Goal: Task Accomplishment & Management: Manage account settings

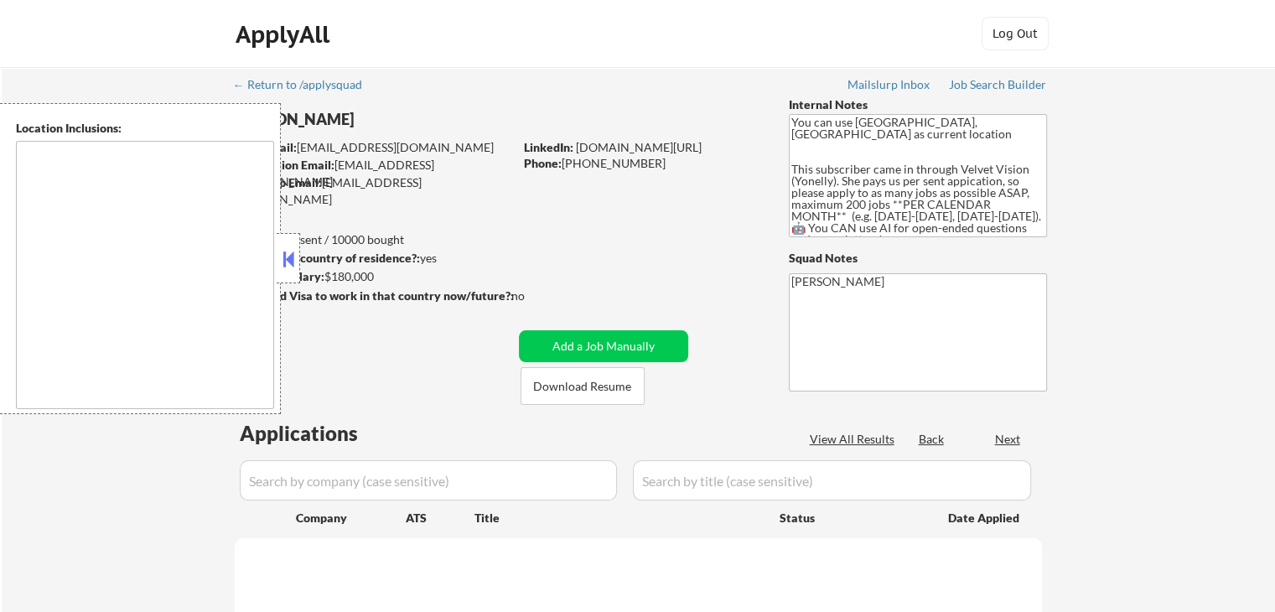
type textarea "[GEOGRAPHIC_DATA], [GEOGRAPHIC_DATA] [GEOGRAPHIC_DATA], [GEOGRAPHIC_DATA] [GEOG…"
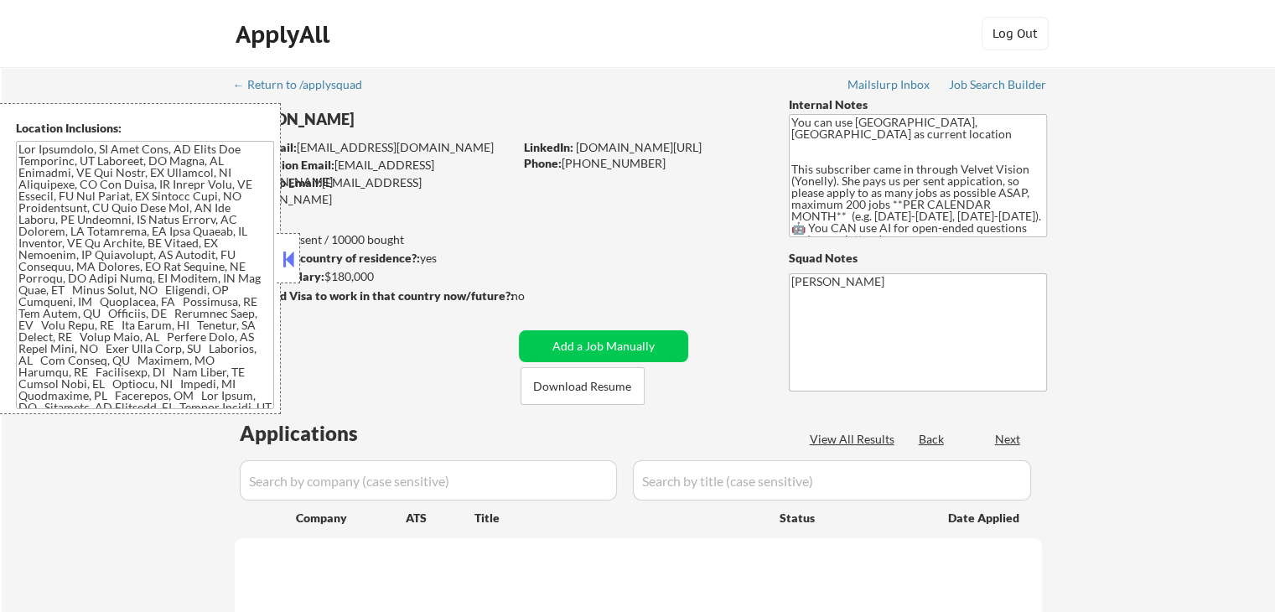
select select ""pending""
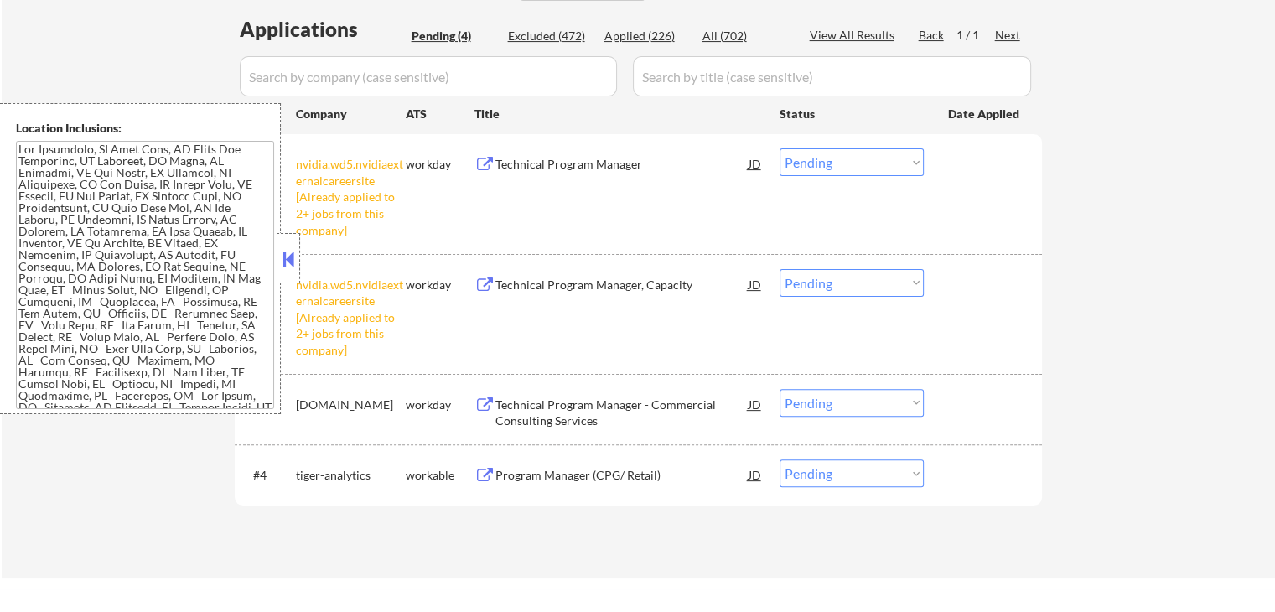
scroll to position [503, 0]
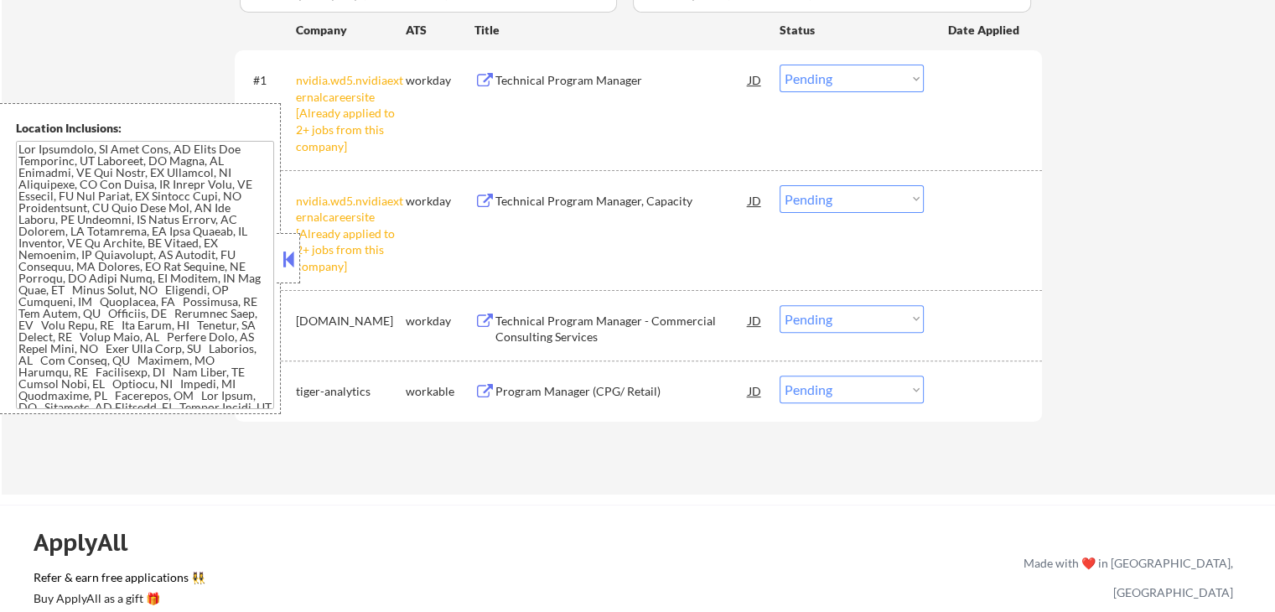
click at [850, 199] on select "Choose an option... Pending Applied Excluded (Questions) Excluded (Expired) Exc…" at bounding box center [851, 199] width 144 height 28
click at [779, 185] on select "Choose an option... Pending Applied Excluded (Questions) Excluded (Expired) Exc…" at bounding box center [851, 199] width 144 height 28
select select ""pending""
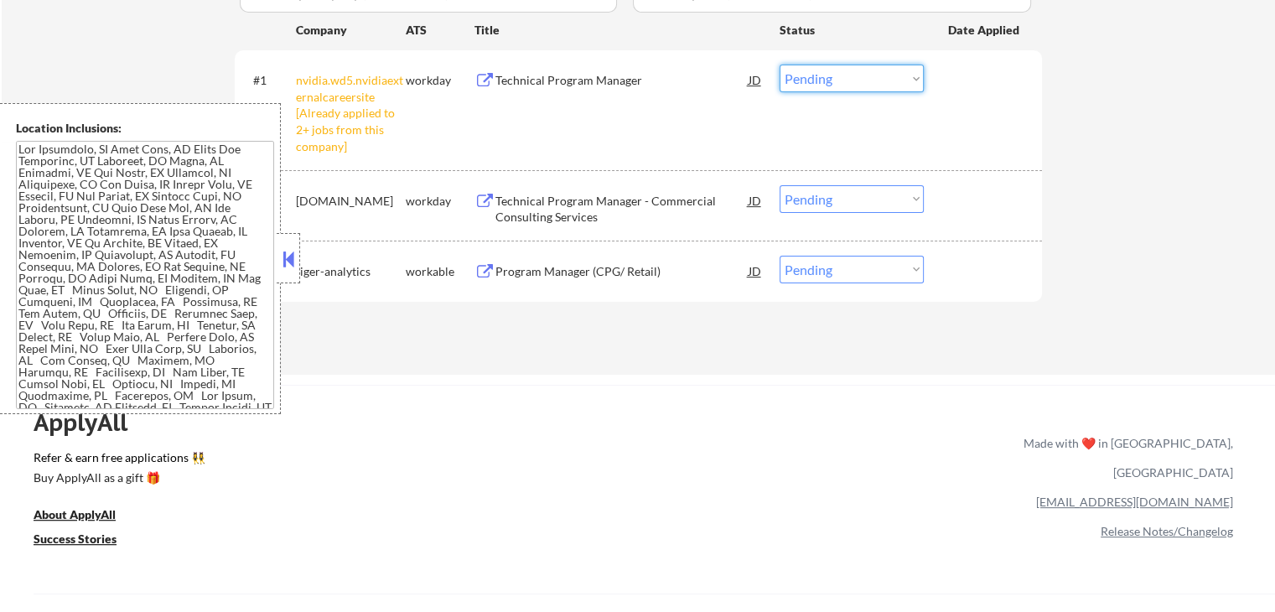
click at [851, 82] on select "Choose an option... Pending Applied Excluded (Questions) Excluded (Expired) Exc…" at bounding box center [851, 79] width 144 height 28
click at [779, 65] on select "Choose an option... Pending Applied Excluded (Questions) Excluded (Expired) Exc…" at bounding box center [851, 79] width 144 height 28
select select ""pending""
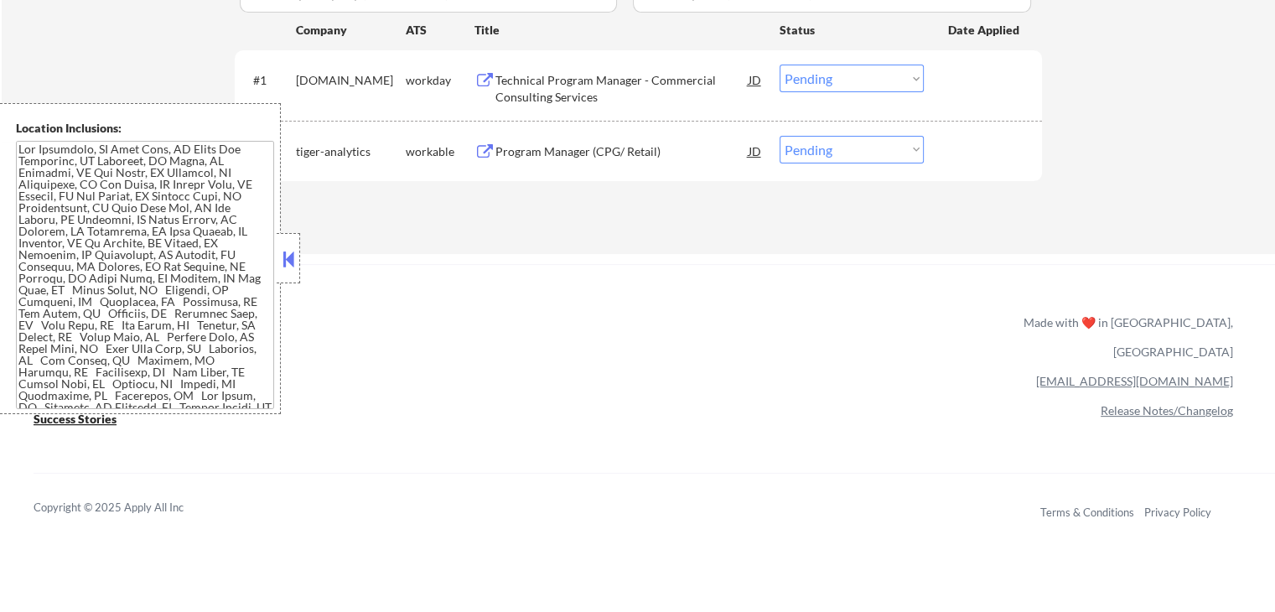
click at [543, 91] on div "Technical Program Manager - Commercial Consulting Services" at bounding box center [621, 88] width 253 height 33
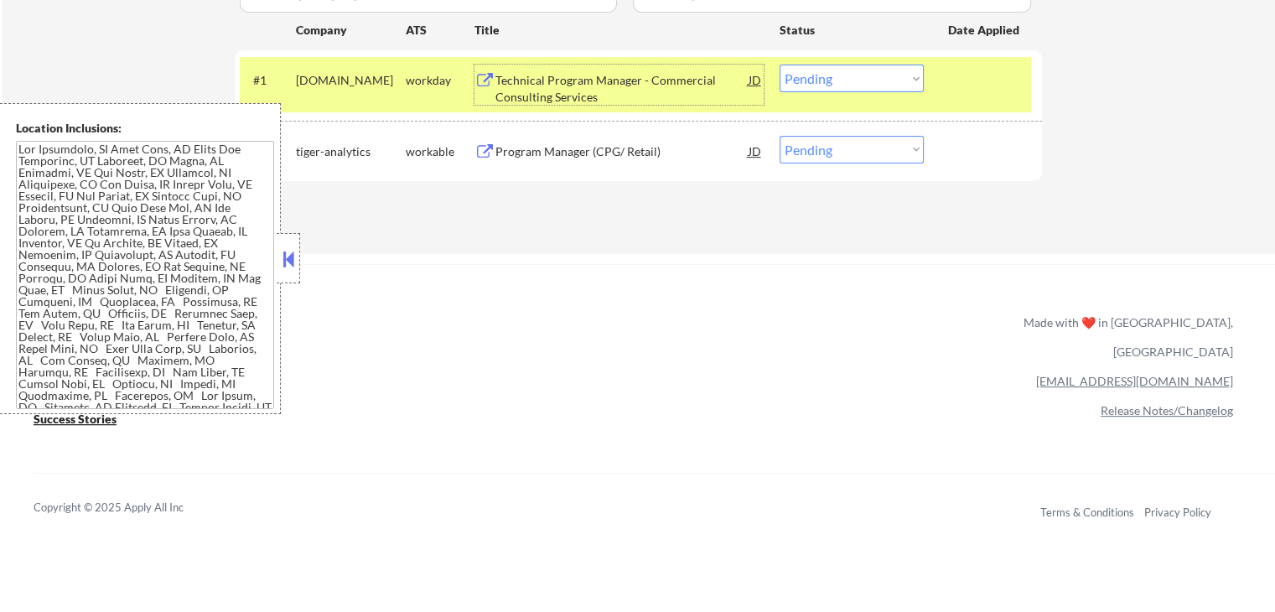
click at [571, 146] on div "Program Manager (CPG/ Retail)" at bounding box center [621, 151] width 253 height 17
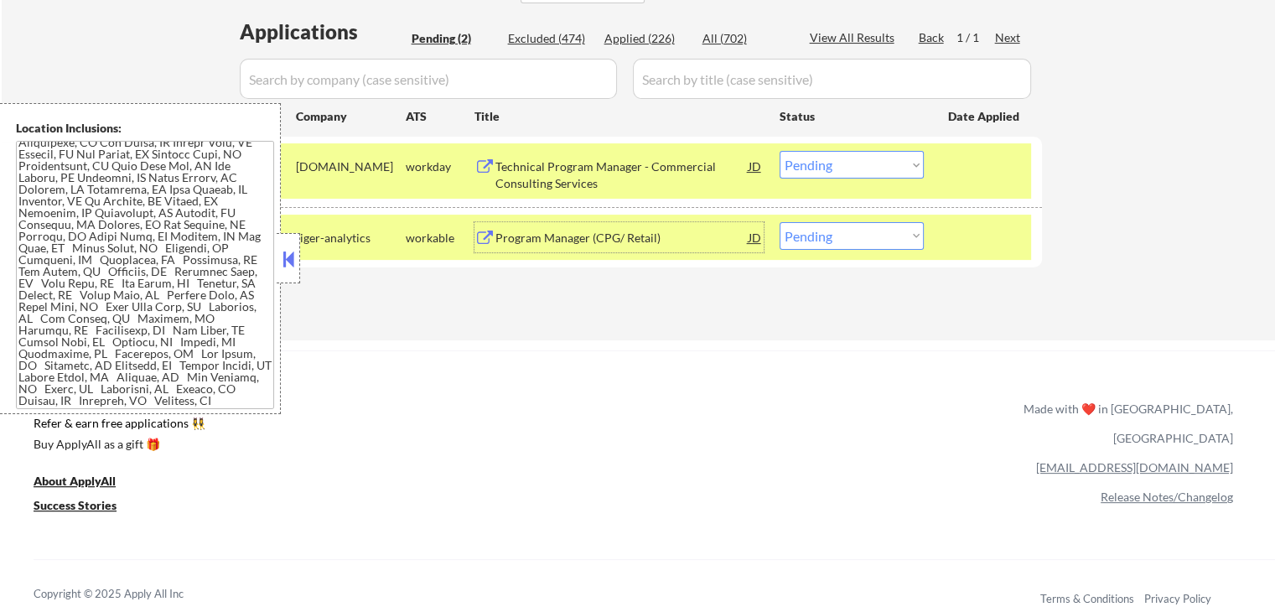
scroll to position [419, 0]
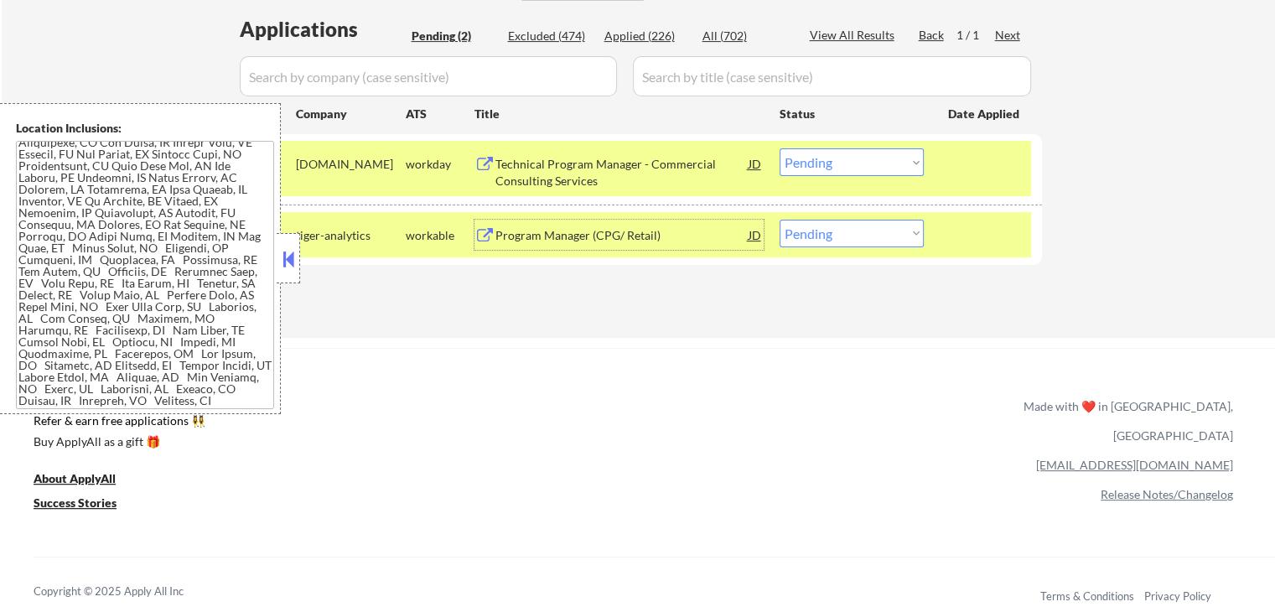
click at [845, 225] on select "Choose an option... Pending Applied Excluded (Questions) Excluded (Expired) Exc…" at bounding box center [851, 234] width 144 height 28
select select ""excluded__salary_""
click at [779, 220] on select "Choose an option... Pending Applied Excluded (Questions) Excluded (Expired) Exc…" at bounding box center [851, 234] width 144 height 28
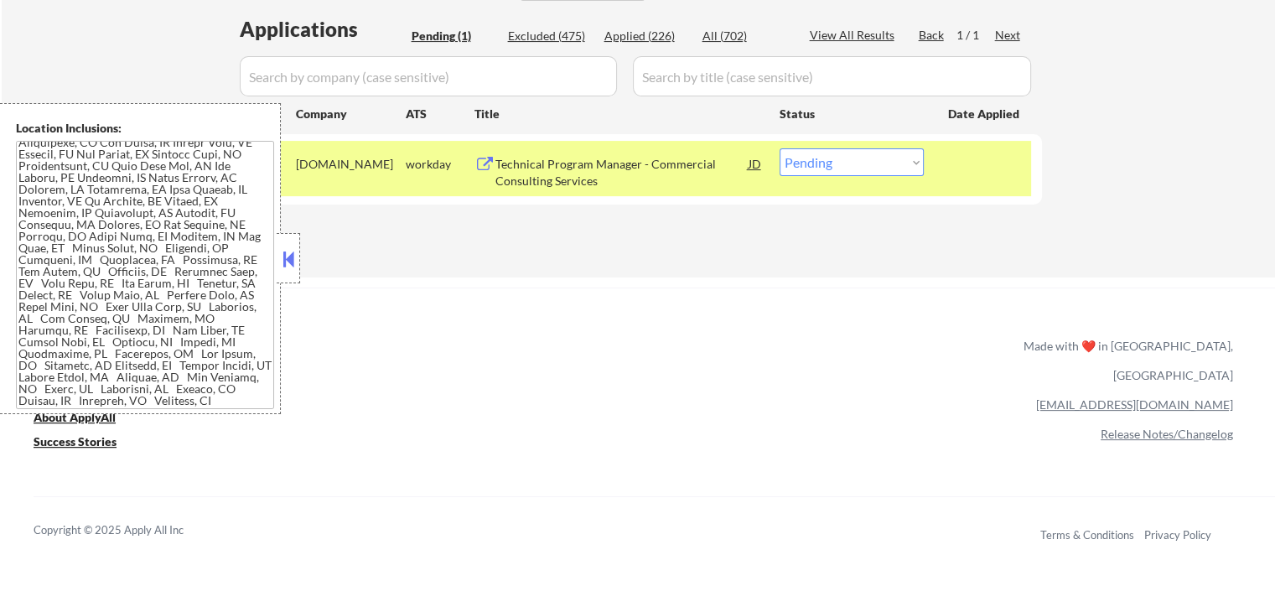
drag, startPoint x: 882, startPoint y: 157, endPoint x: 882, endPoint y: 173, distance: 15.9
click at [882, 157] on select "Choose an option... Pending Applied Excluded (Questions) Excluded (Expired) Exc…" at bounding box center [851, 162] width 144 height 28
select select ""excluded__salary_""
click at [779, 148] on select "Choose an option... Pending Applied Excluded (Questions) Excluded (Expired) Exc…" at bounding box center [851, 162] width 144 height 28
click at [779, 310] on div "ApplyAll Refer & earn free applications 👯‍♀️ Buy ApplyAll as a gift 🎁 About App…" at bounding box center [637, 432] width 1275 height 266
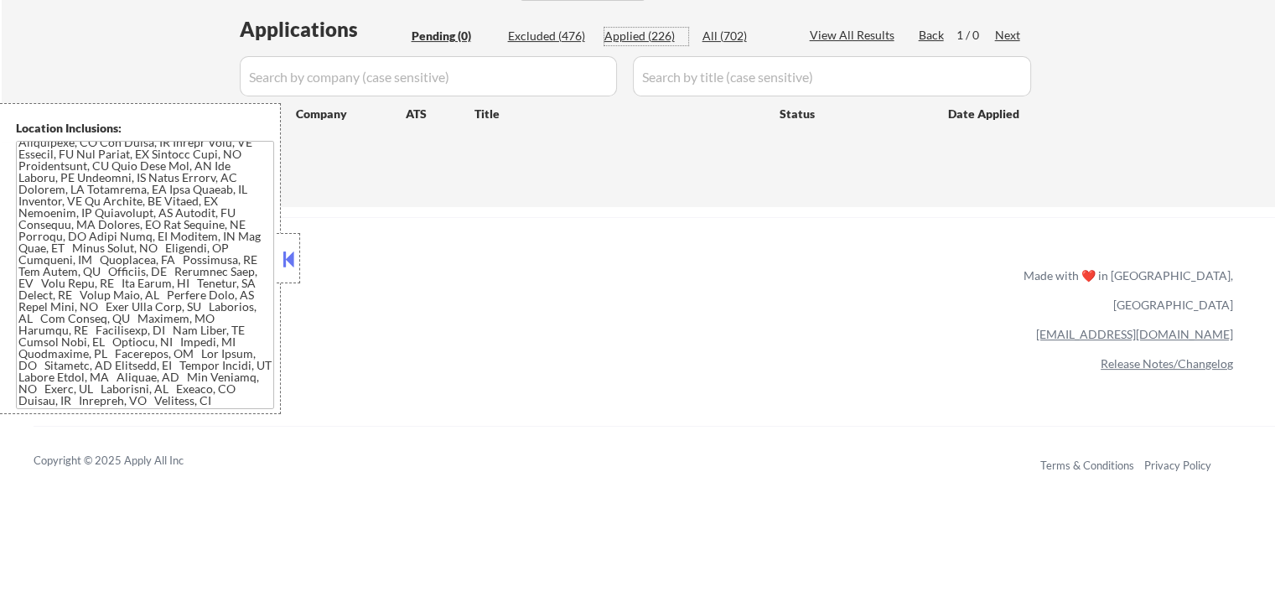
click at [644, 34] on div "Applied (226)" at bounding box center [646, 36] width 84 height 17
select select ""applied""
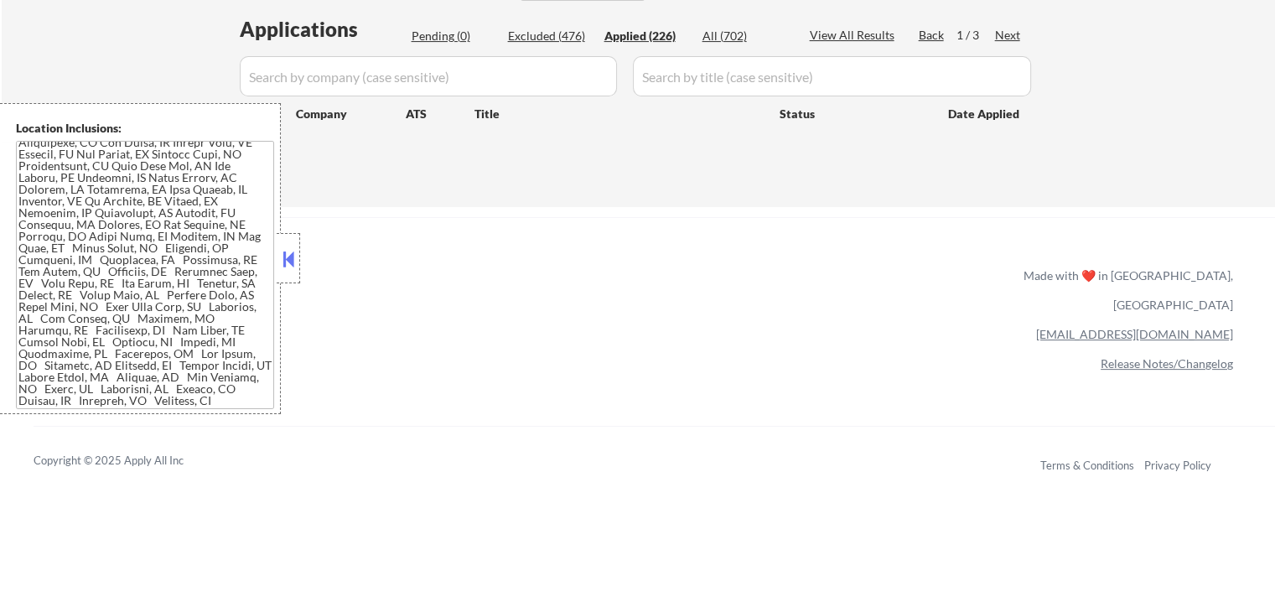
select select ""applied""
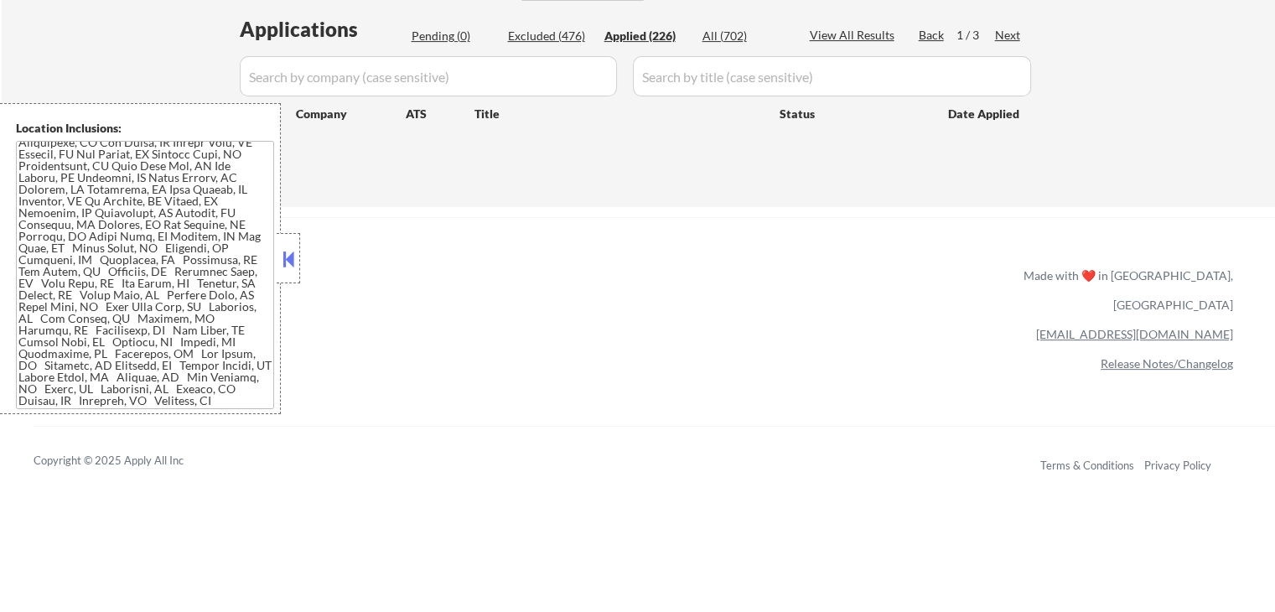
select select ""applied""
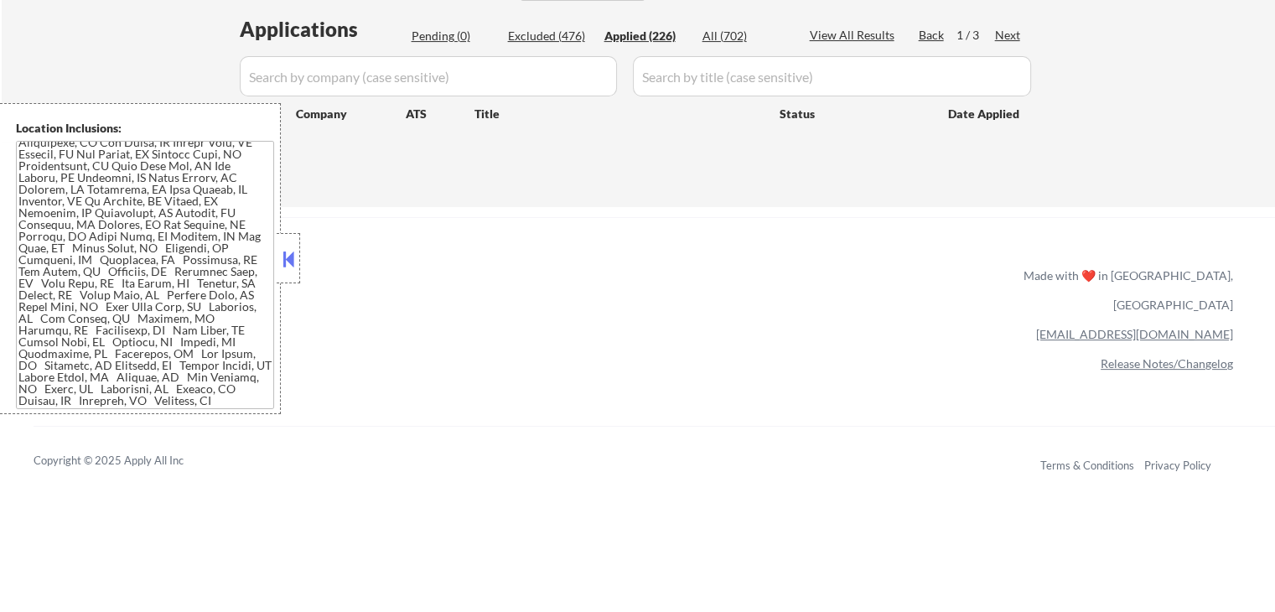
select select ""applied""
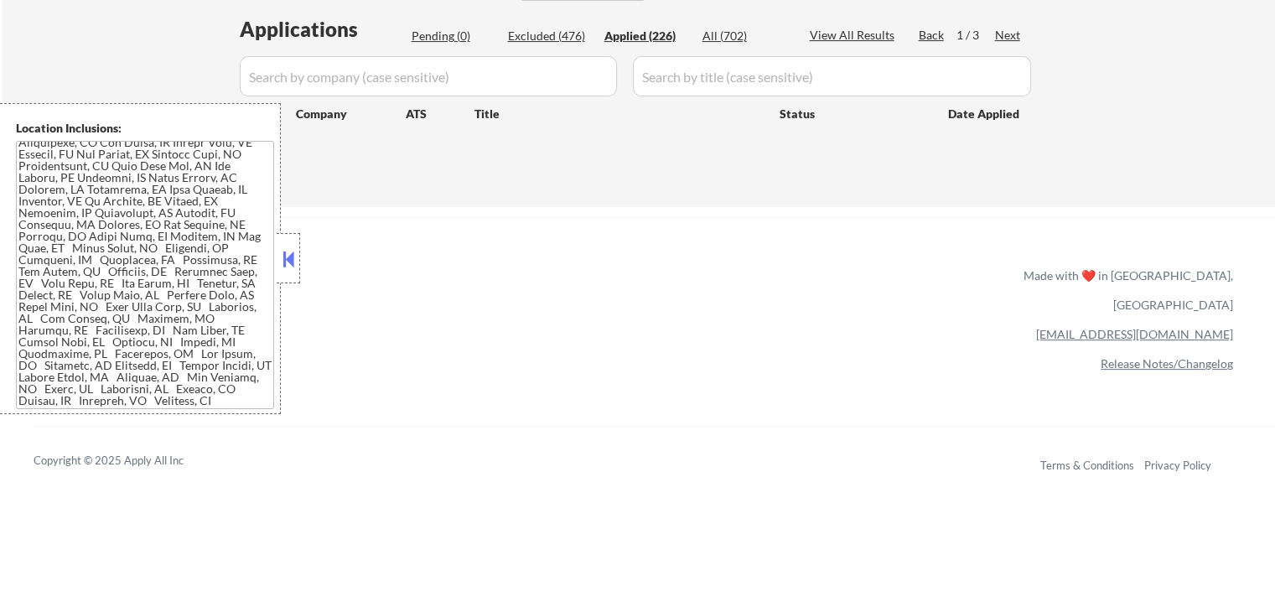
select select ""applied""
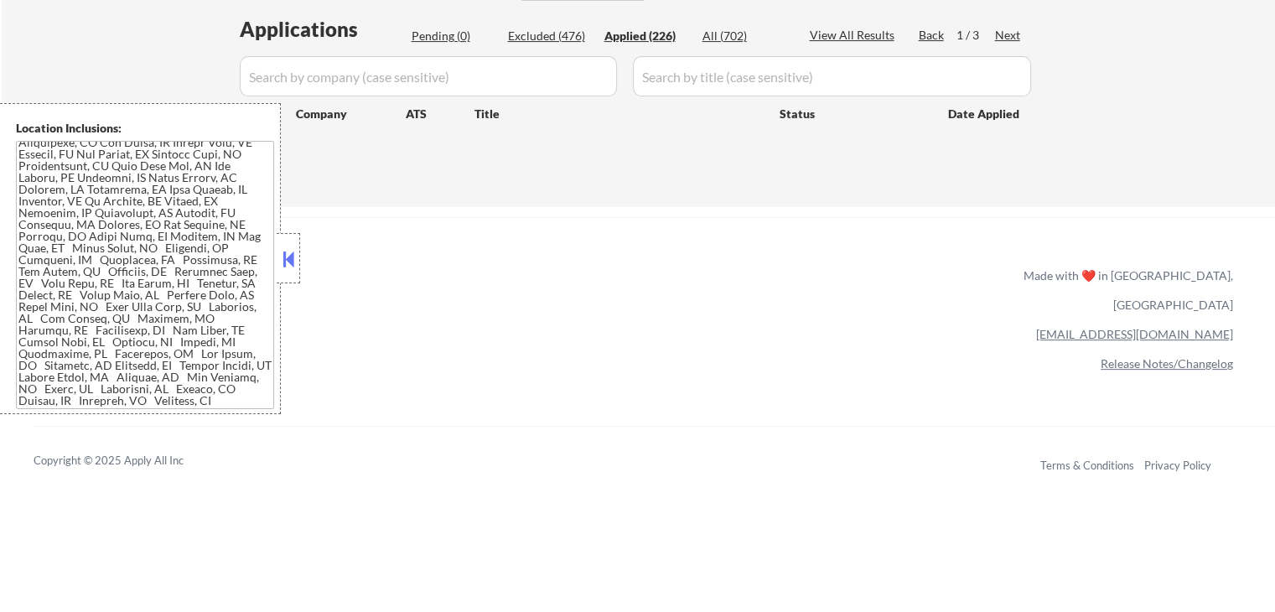
select select ""applied""
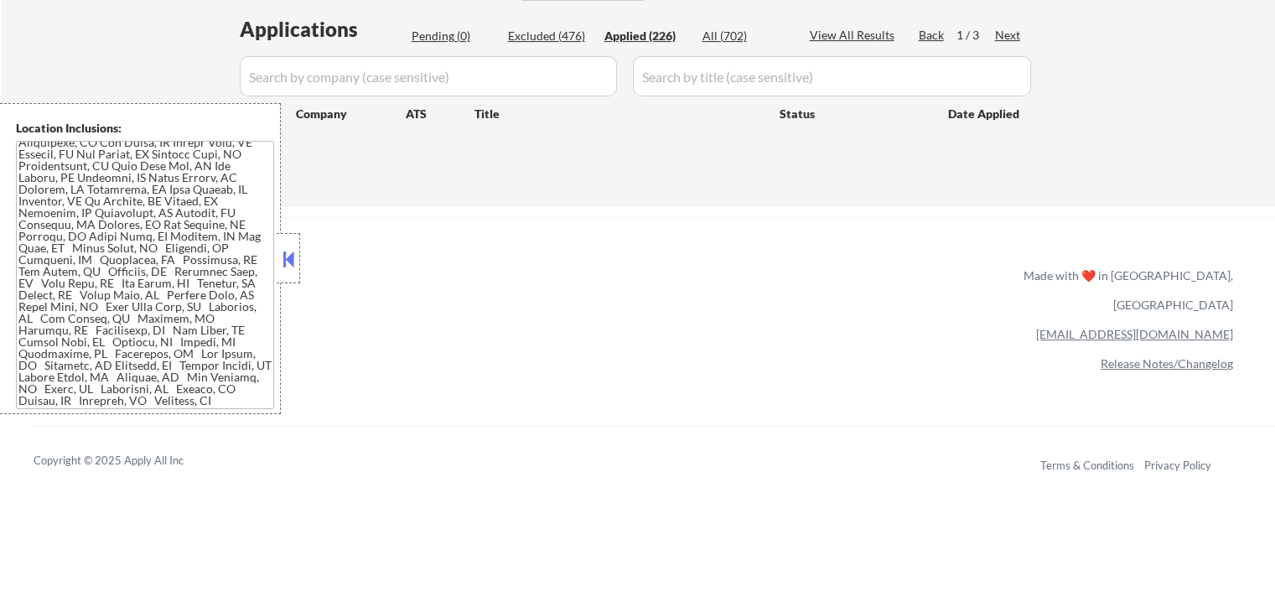
select select ""applied""
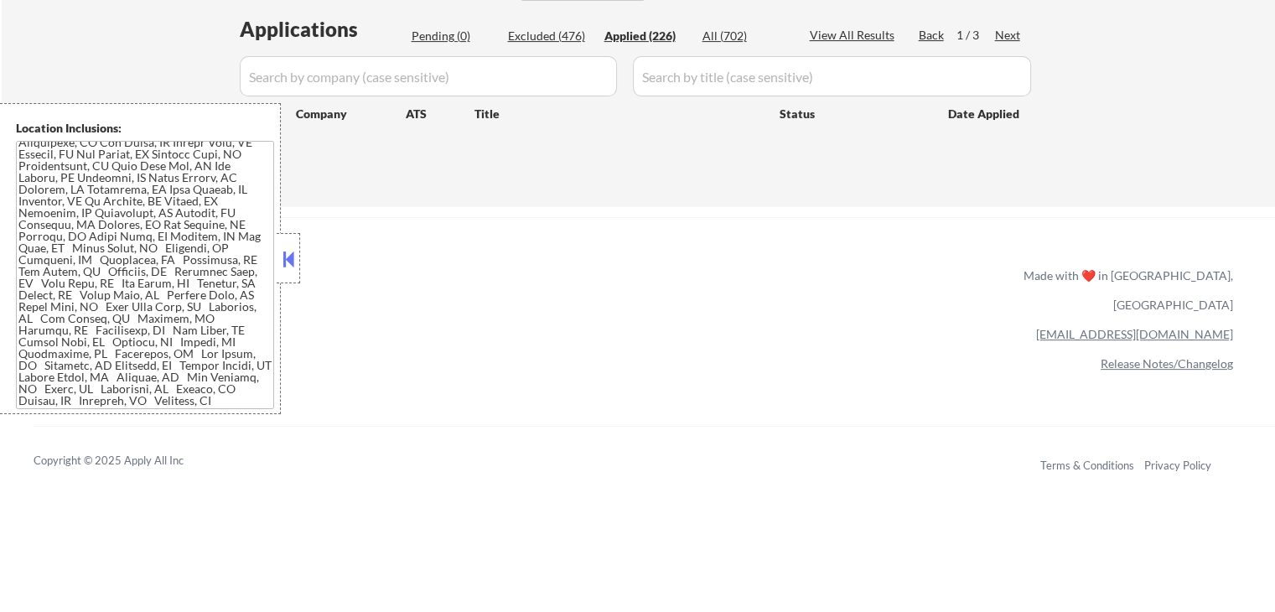
select select ""applied""
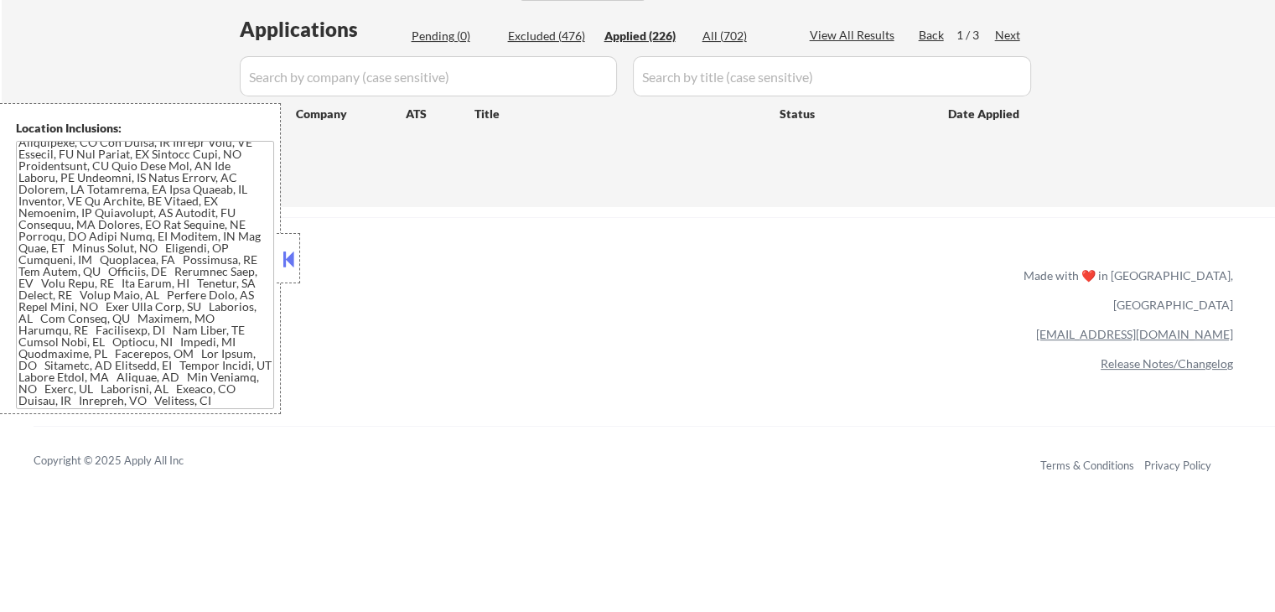
select select ""applied""
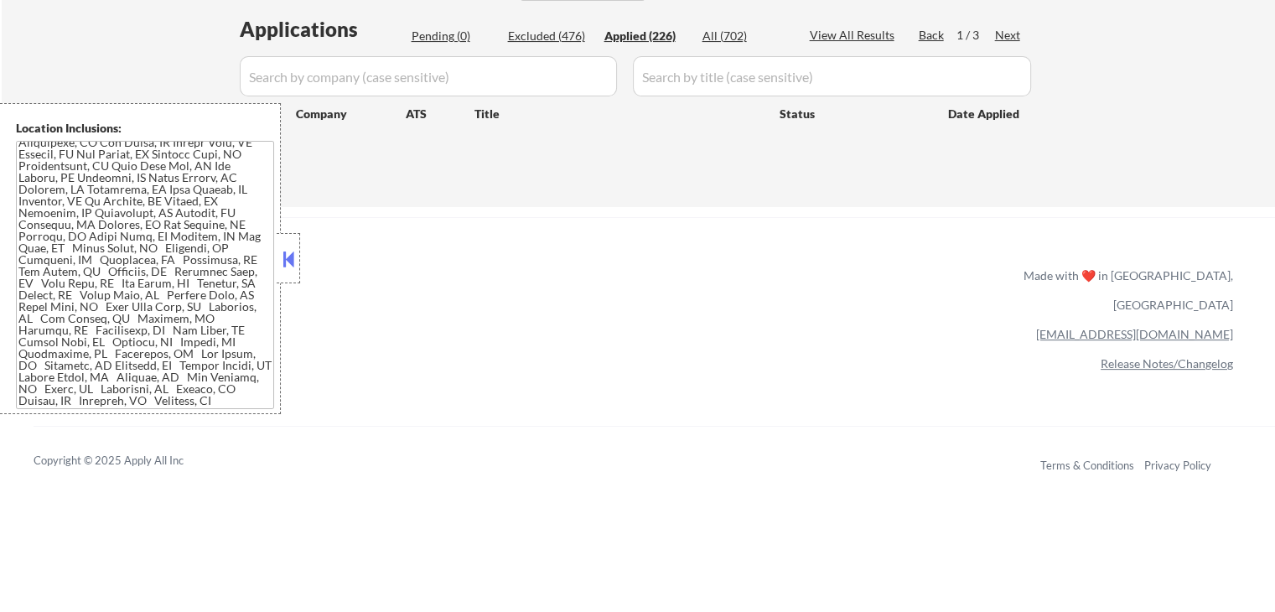
select select ""applied""
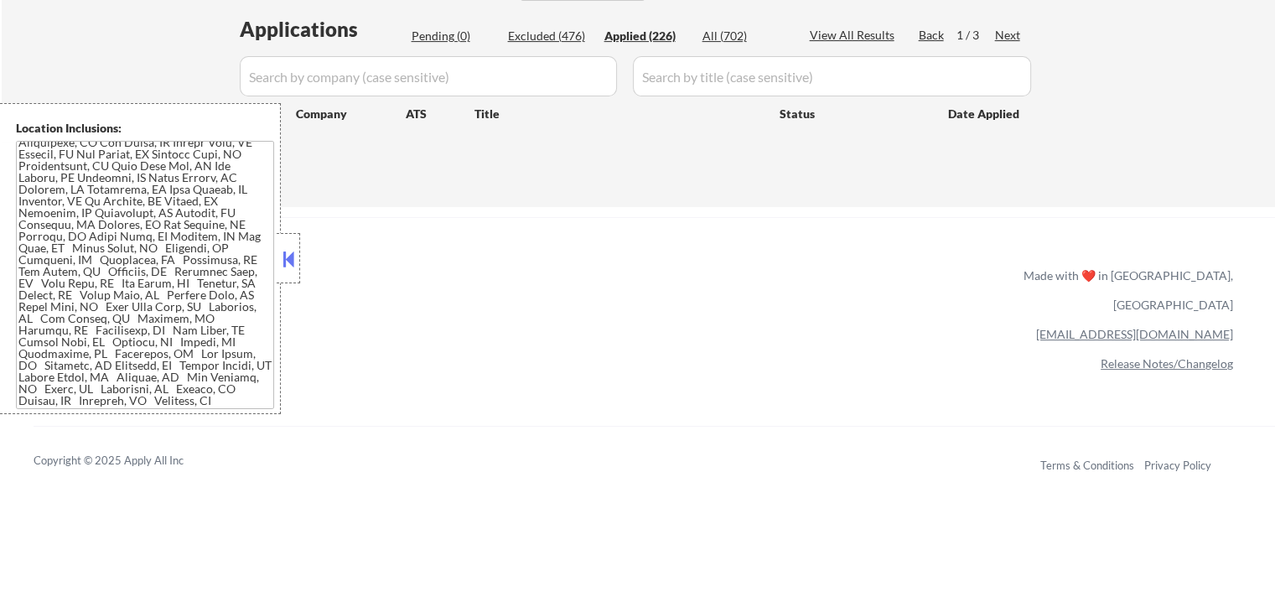
select select ""applied""
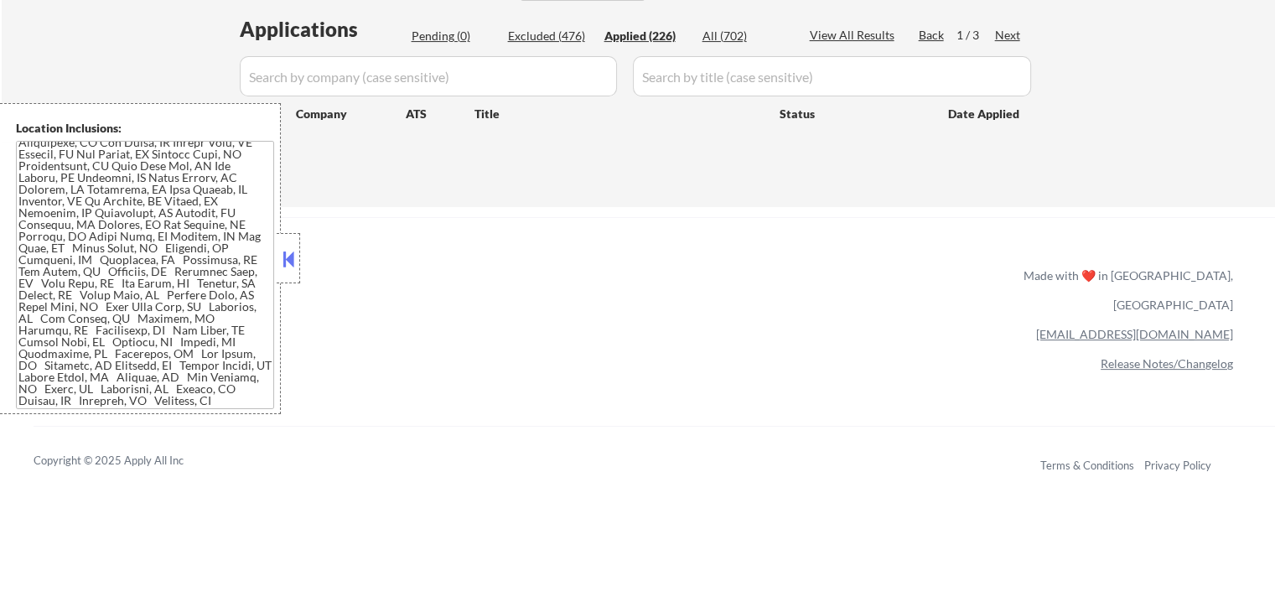
select select ""applied""
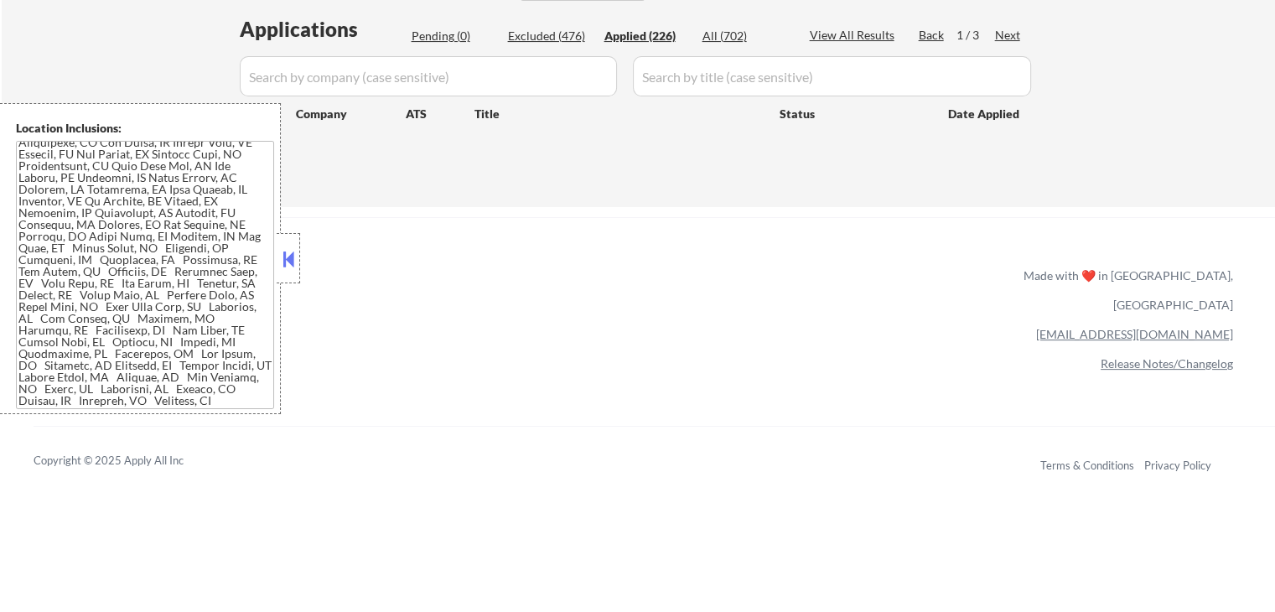
select select ""applied""
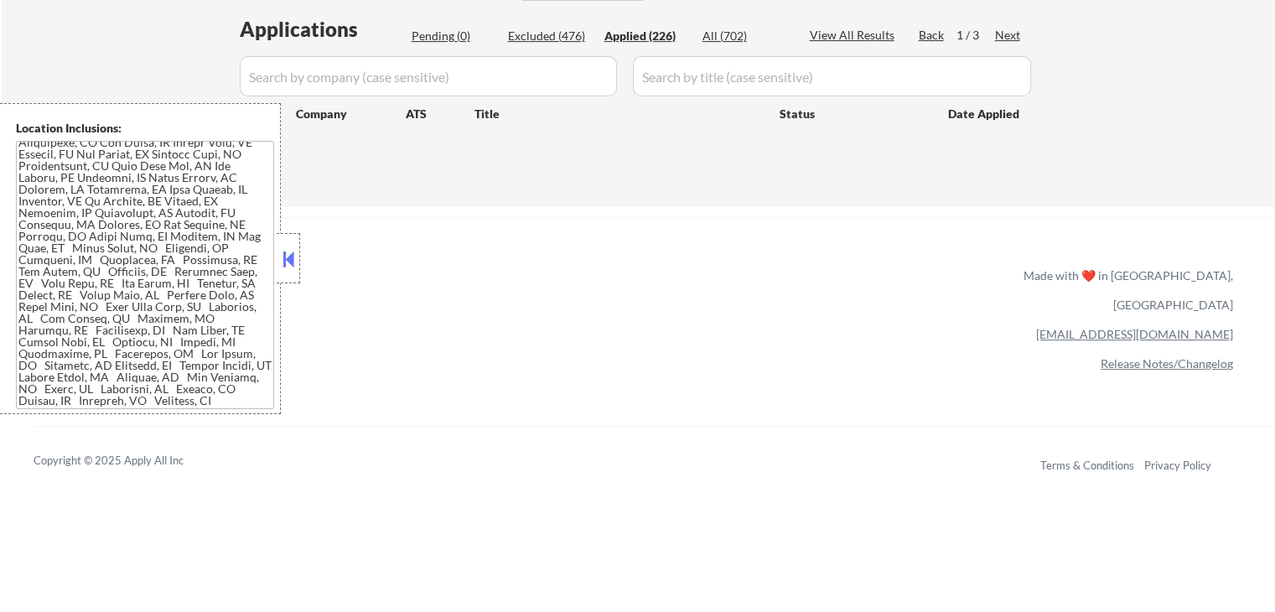
select select ""applied""
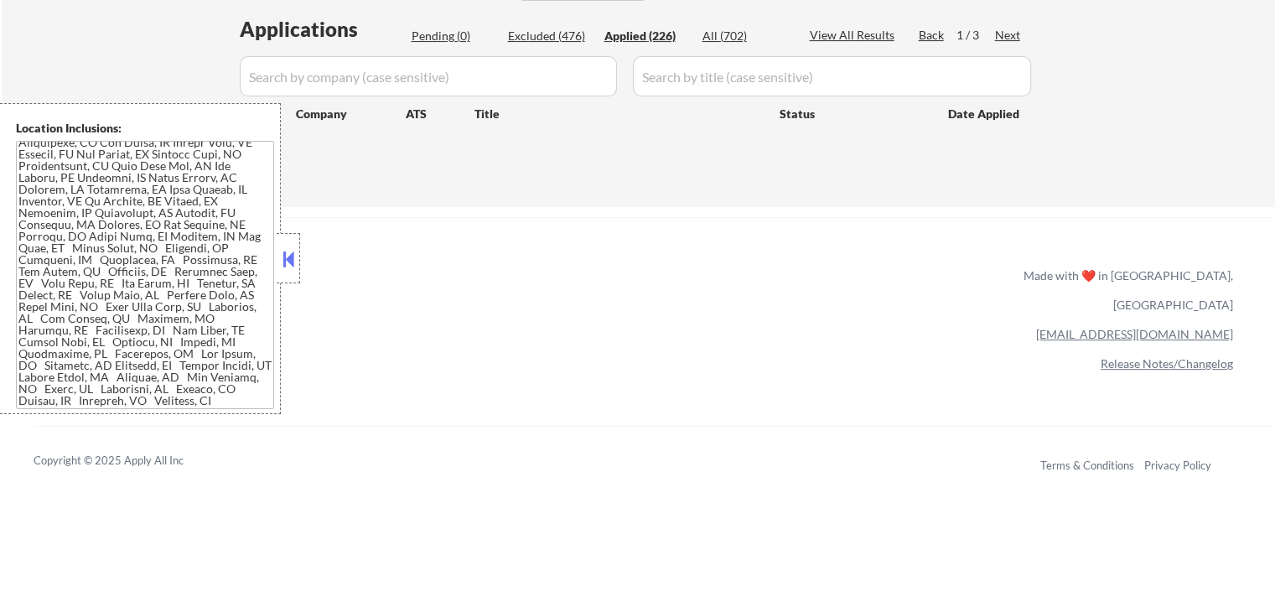
select select ""applied""
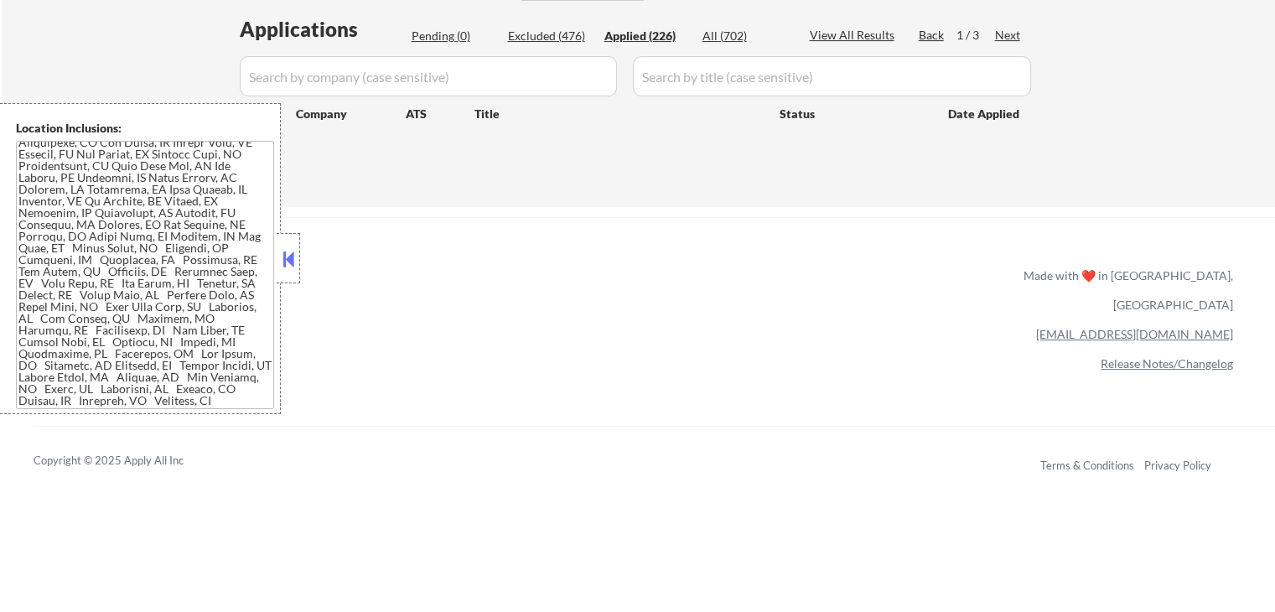
select select ""applied""
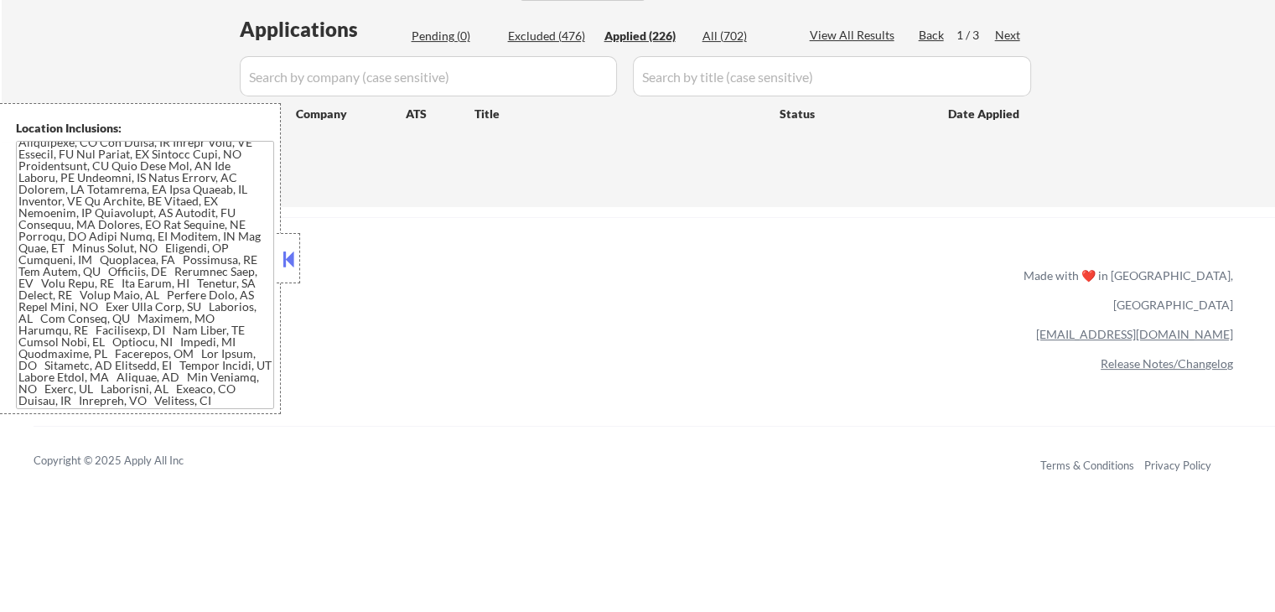
select select ""applied""
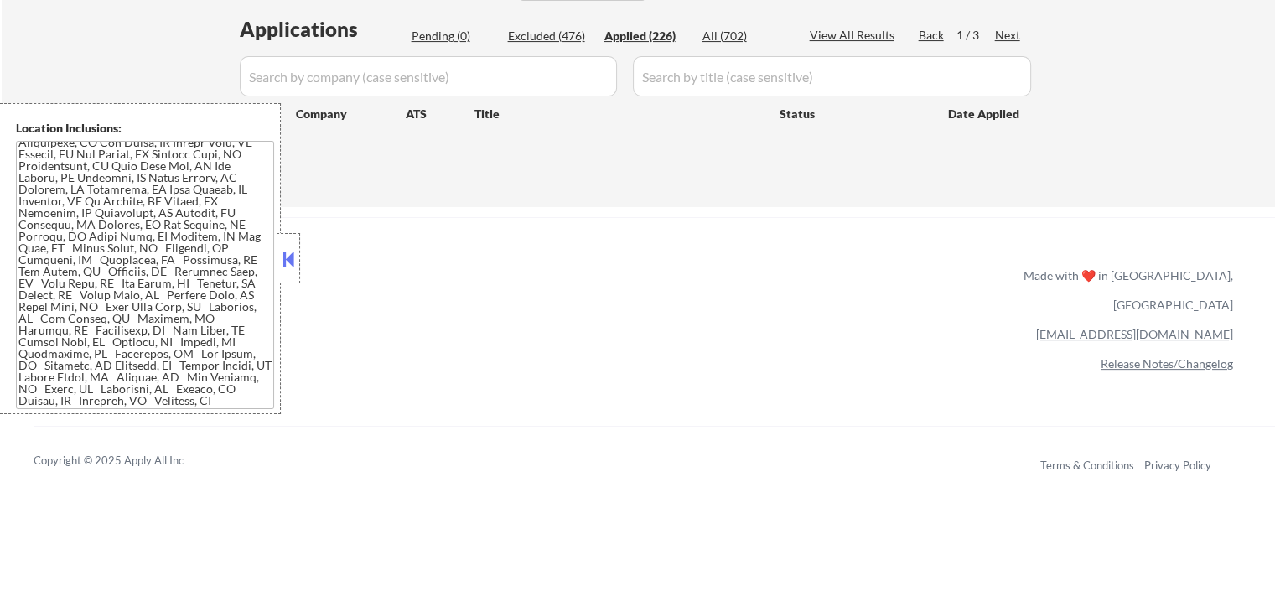
select select ""applied""
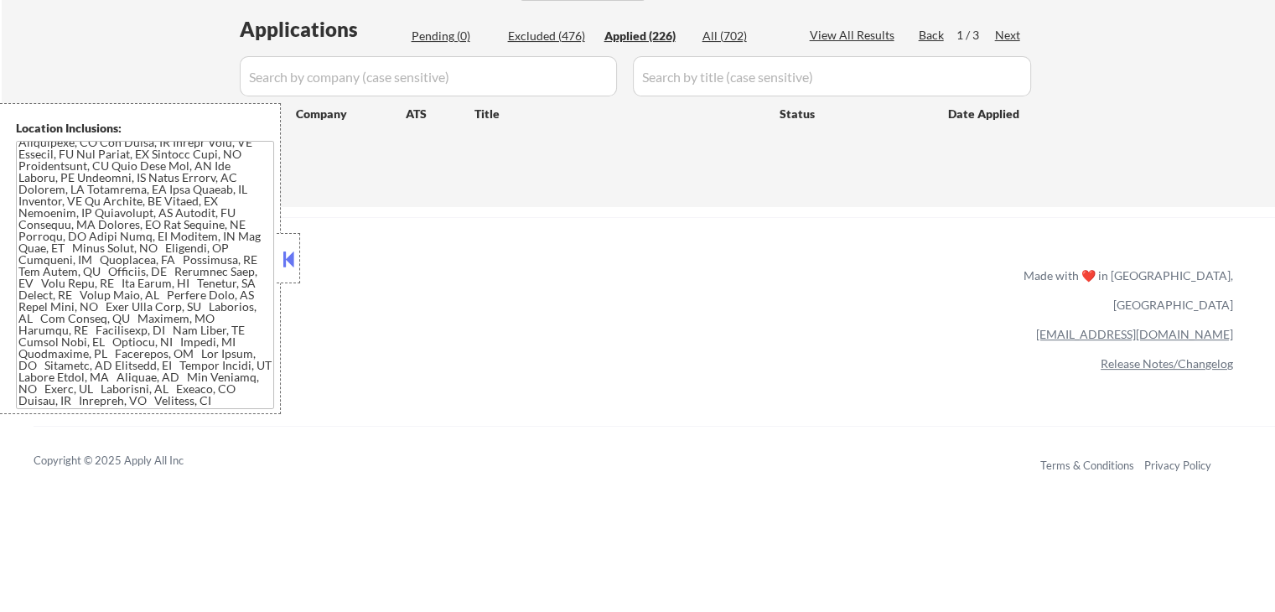
select select ""applied""
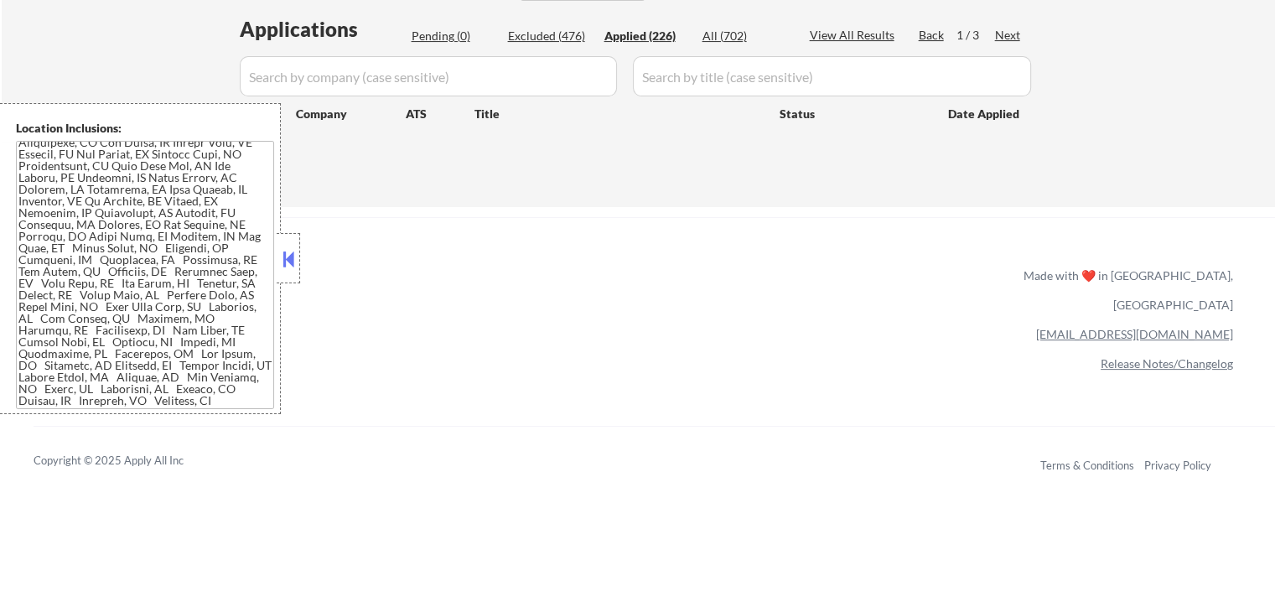
select select ""applied""
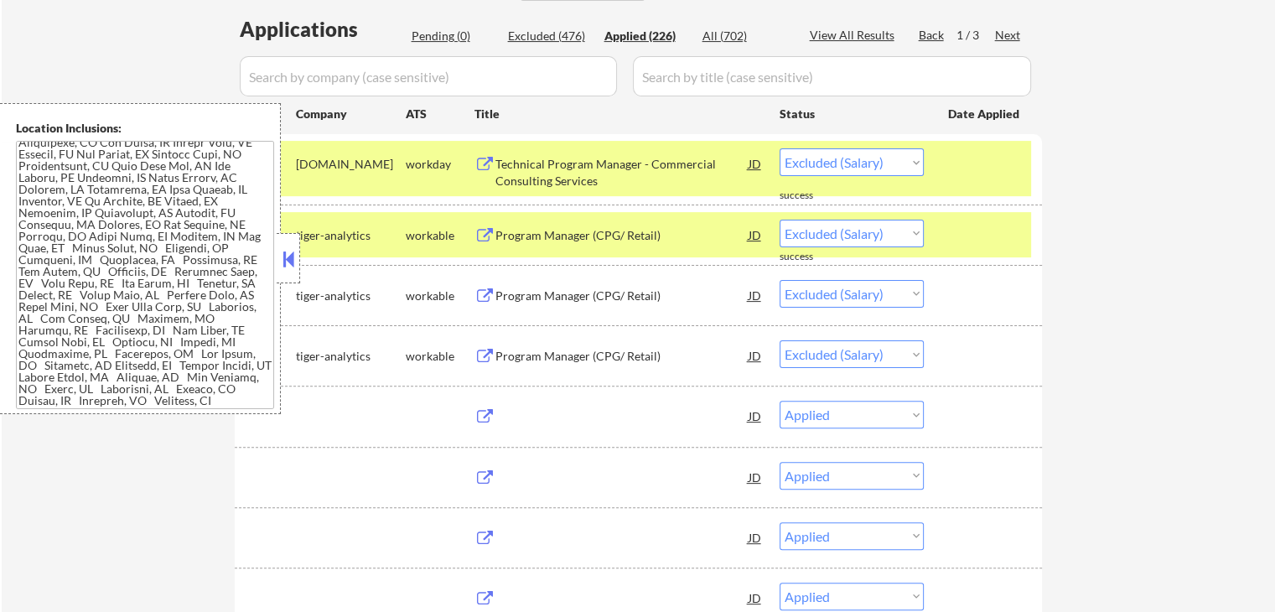
select select ""applied""
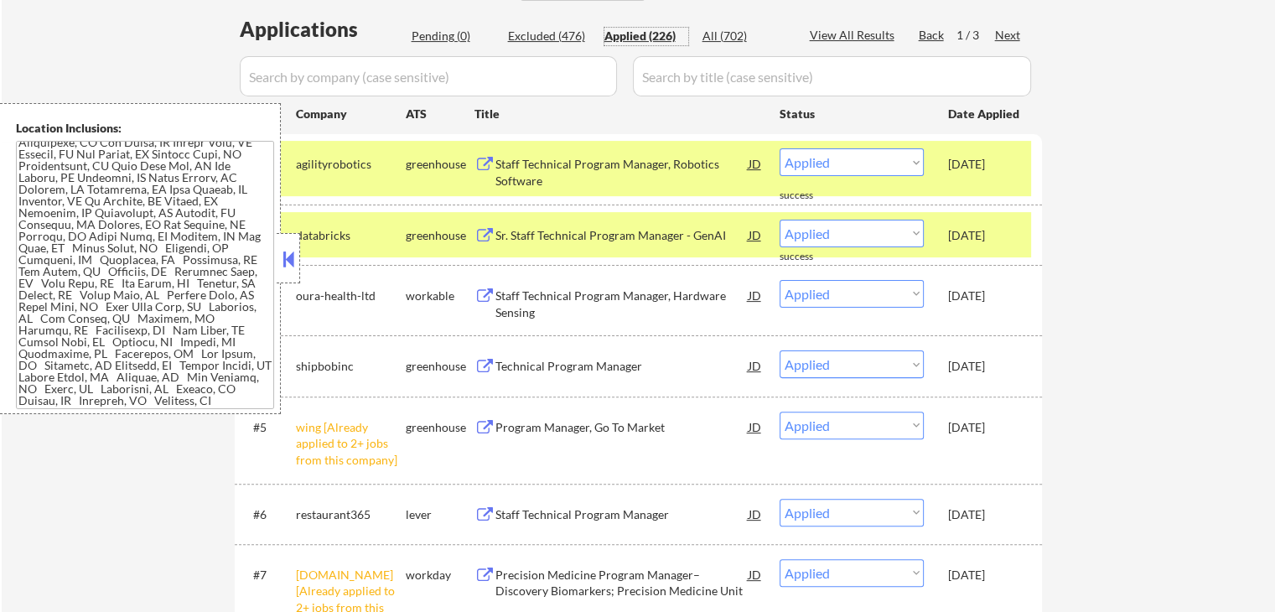
click at [1021, 225] on div "#2 databricks greenhouse Sr. Staff Technical Program Manager - GenAI JD Choose …" at bounding box center [635, 234] width 791 height 45
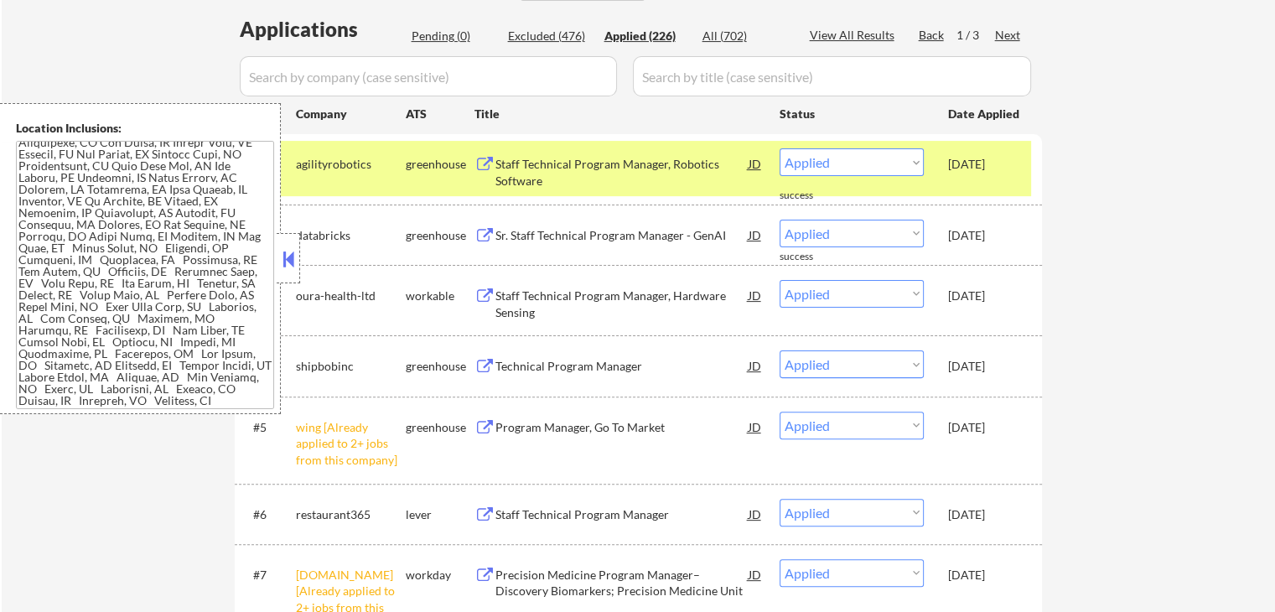
click at [1024, 153] on div "#1 agilityrobotics greenhouse Staff Technical Program Manager, Robotics Softwar…" at bounding box center [635, 168] width 791 height 55
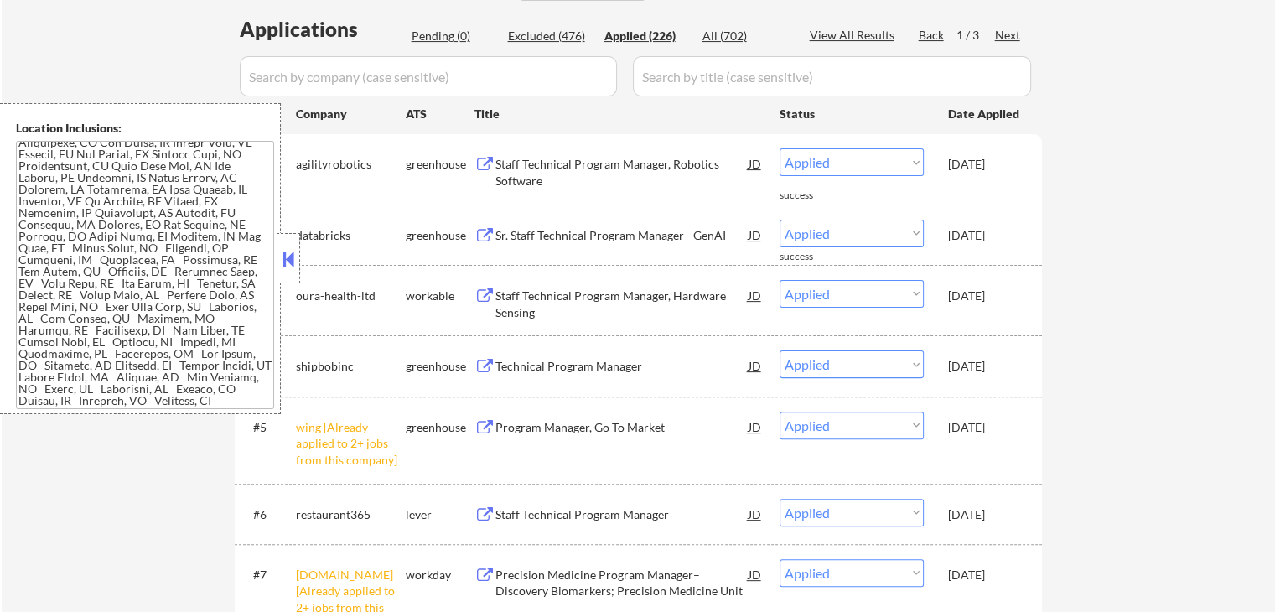
click at [285, 262] on button at bounding box center [288, 258] width 18 height 25
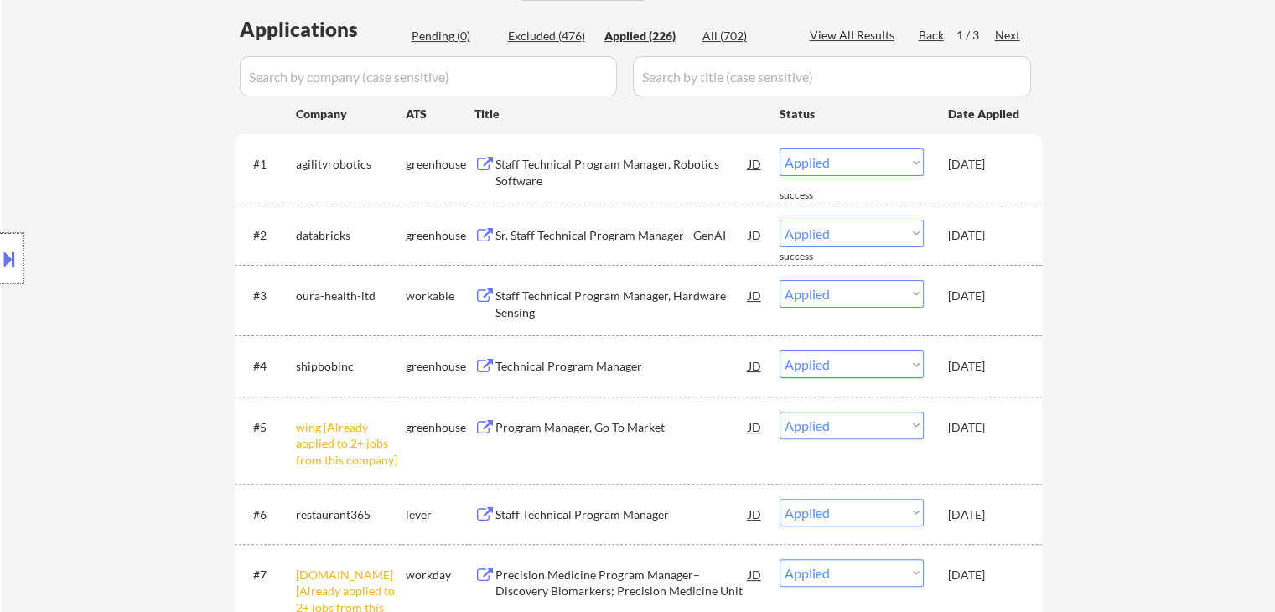
click at [12, 272] on div at bounding box center [11, 258] width 23 height 50
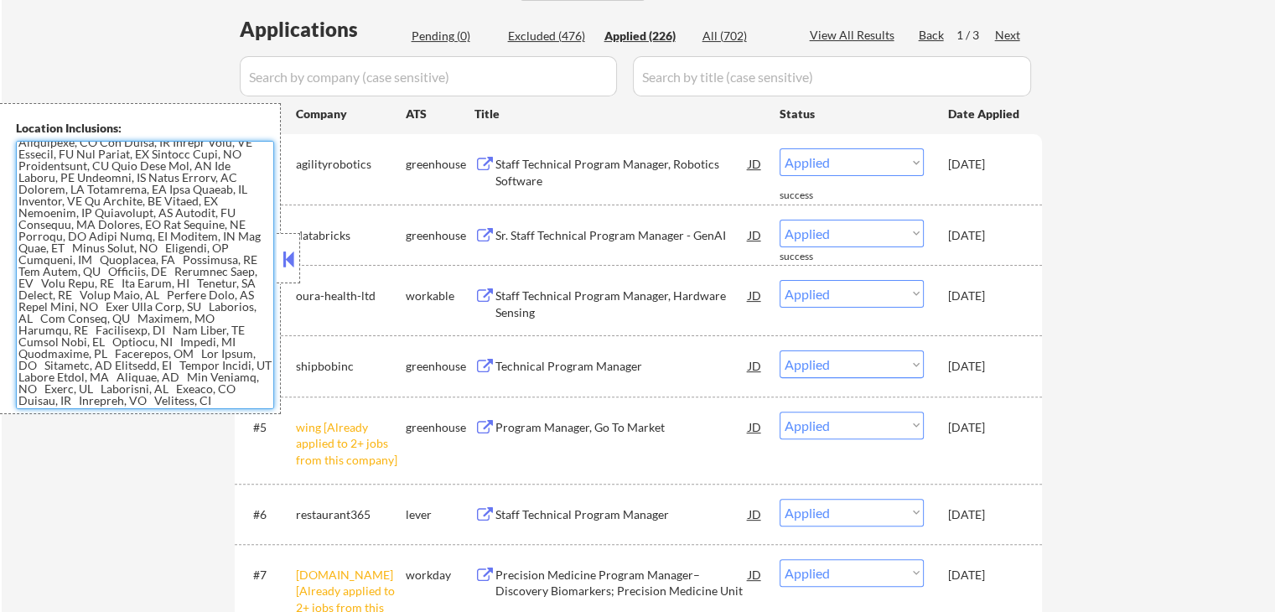
scroll to position [0, 0]
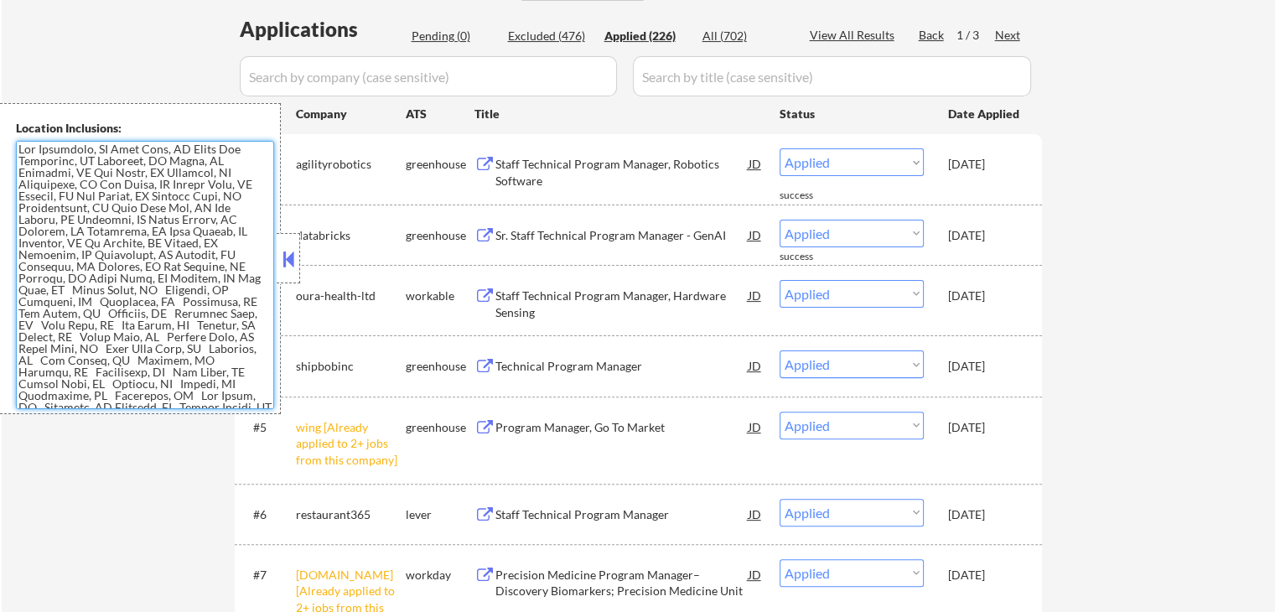
drag, startPoint x: 94, startPoint y: 401, endPoint x: 0, endPoint y: 137, distance: 279.4
click at [0, 137] on div "Location Inclusions:" at bounding box center [140, 258] width 281 height 311
click at [184, 199] on textarea at bounding box center [145, 275] width 258 height 268
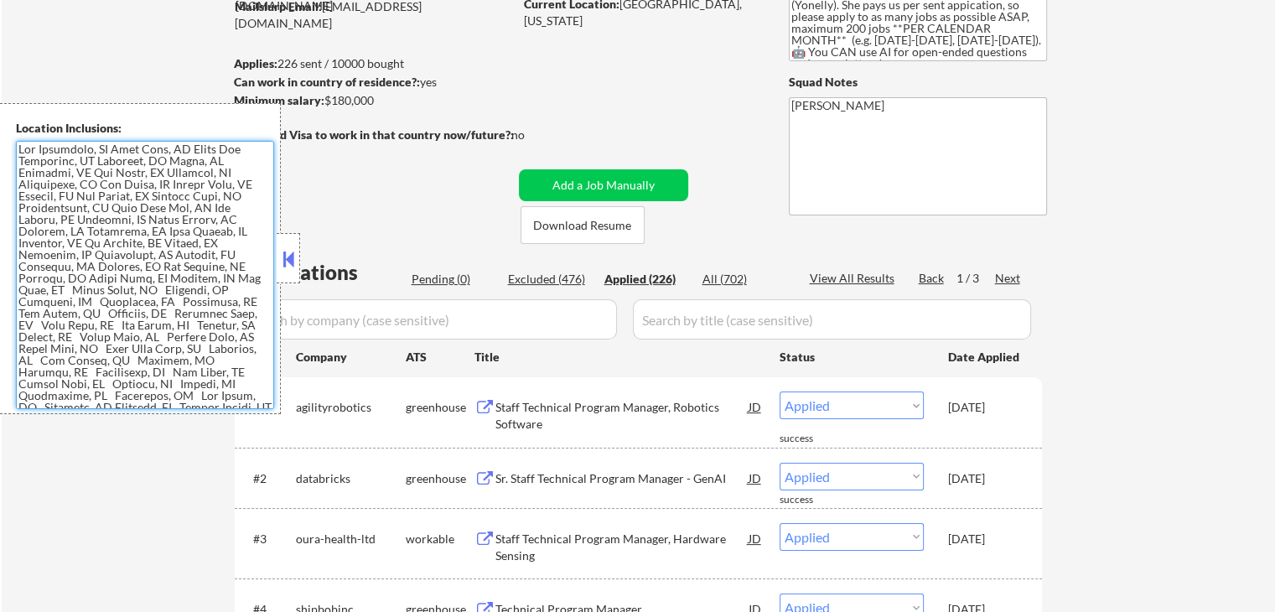
scroll to position [168, 0]
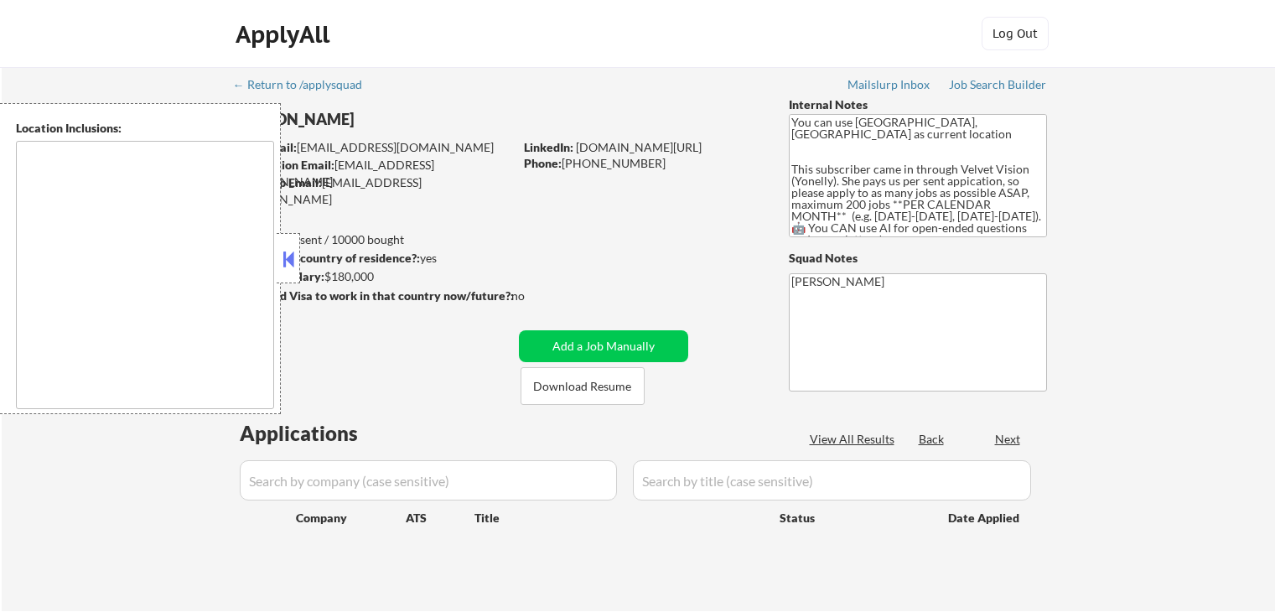
type textarea "[GEOGRAPHIC_DATA], [GEOGRAPHIC_DATA] [GEOGRAPHIC_DATA], [GEOGRAPHIC_DATA] [GEOG…"
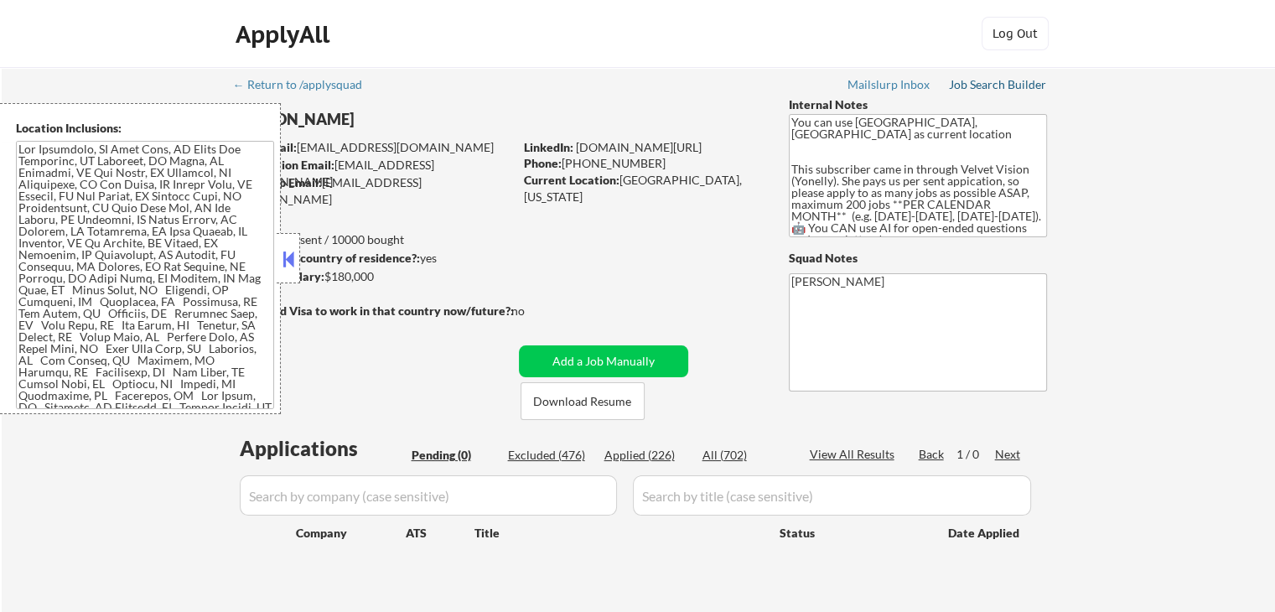
click at [979, 87] on div "Job Search Builder" at bounding box center [998, 85] width 98 height 12
